Goal: Task Accomplishment & Management: Use online tool/utility

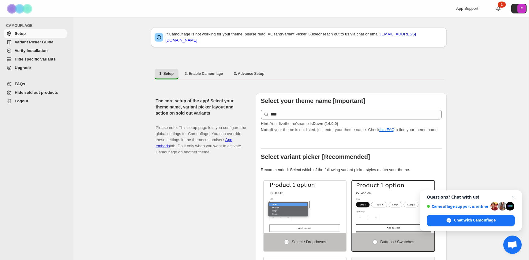
click at [45, 60] on span "Hide specific variants" at bounding box center [35, 59] width 41 height 5
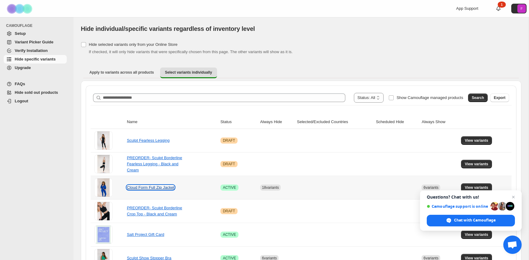
click at [158, 189] on link "Cloud Form Full Zip Jacket" at bounding box center [150, 187] width 47 height 5
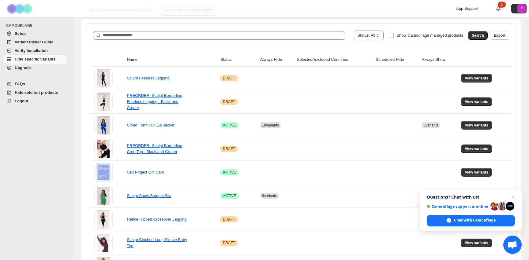
scroll to position [72, 0]
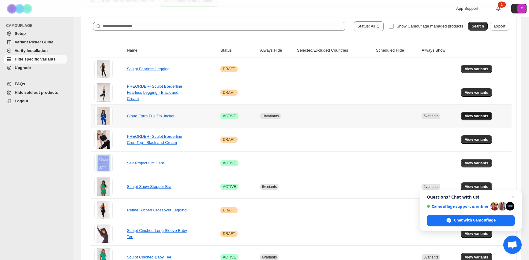
click at [480, 115] on span "View variants" at bounding box center [476, 116] width 24 height 5
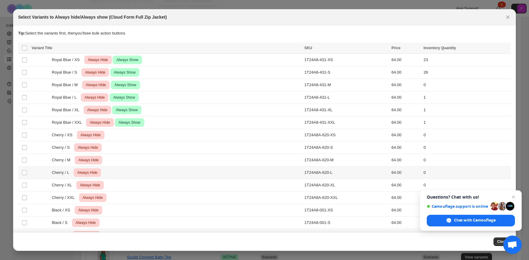
scroll to position [52, 0]
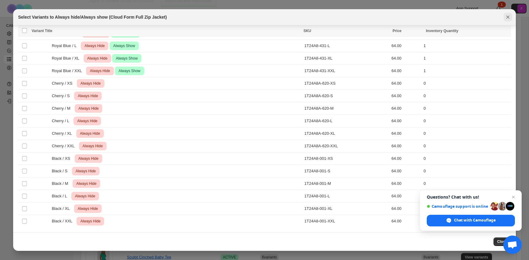
click at [507, 17] on icon "Close" at bounding box center [507, 17] width 3 height 3
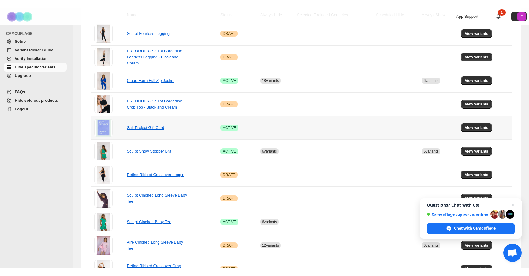
scroll to position [0, 0]
